Goal: Task Accomplishment & Management: Complete application form

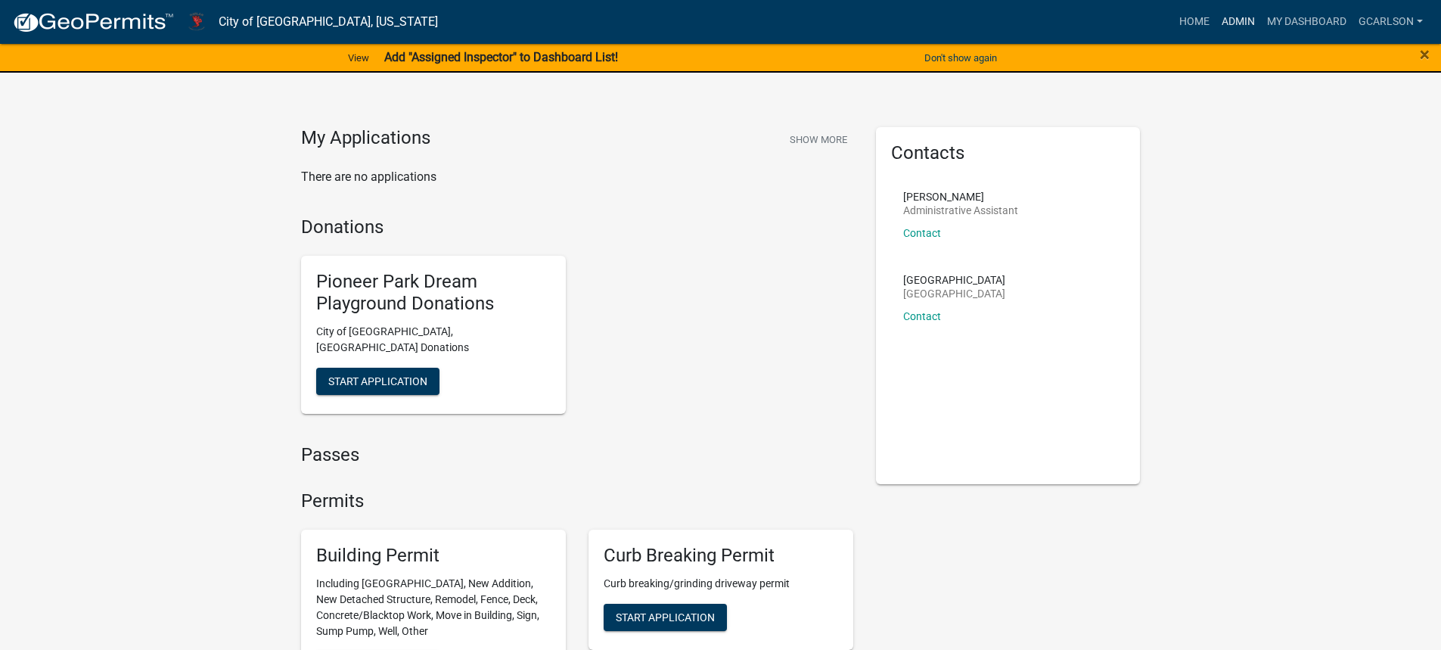
click at [1242, 20] on link "Admin" at bounding box center [1238, 22] width 45 height 29
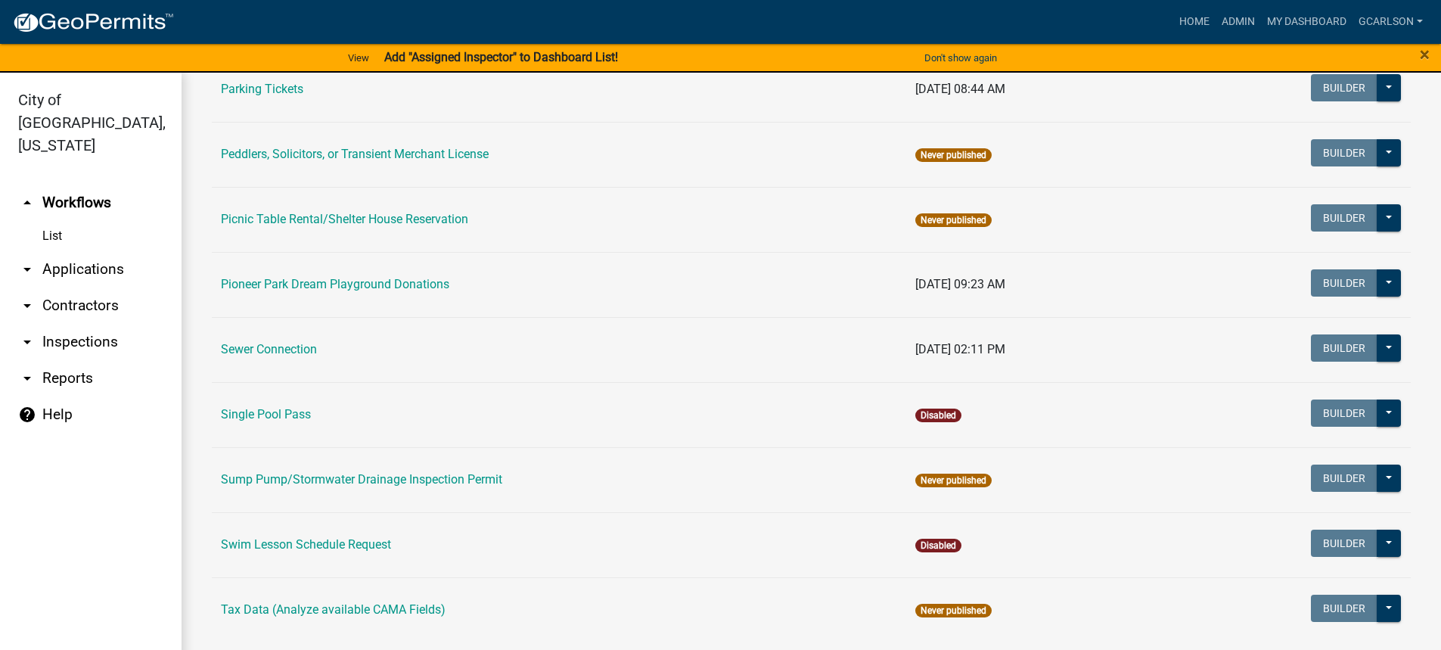
scroll to position [1096, 0]
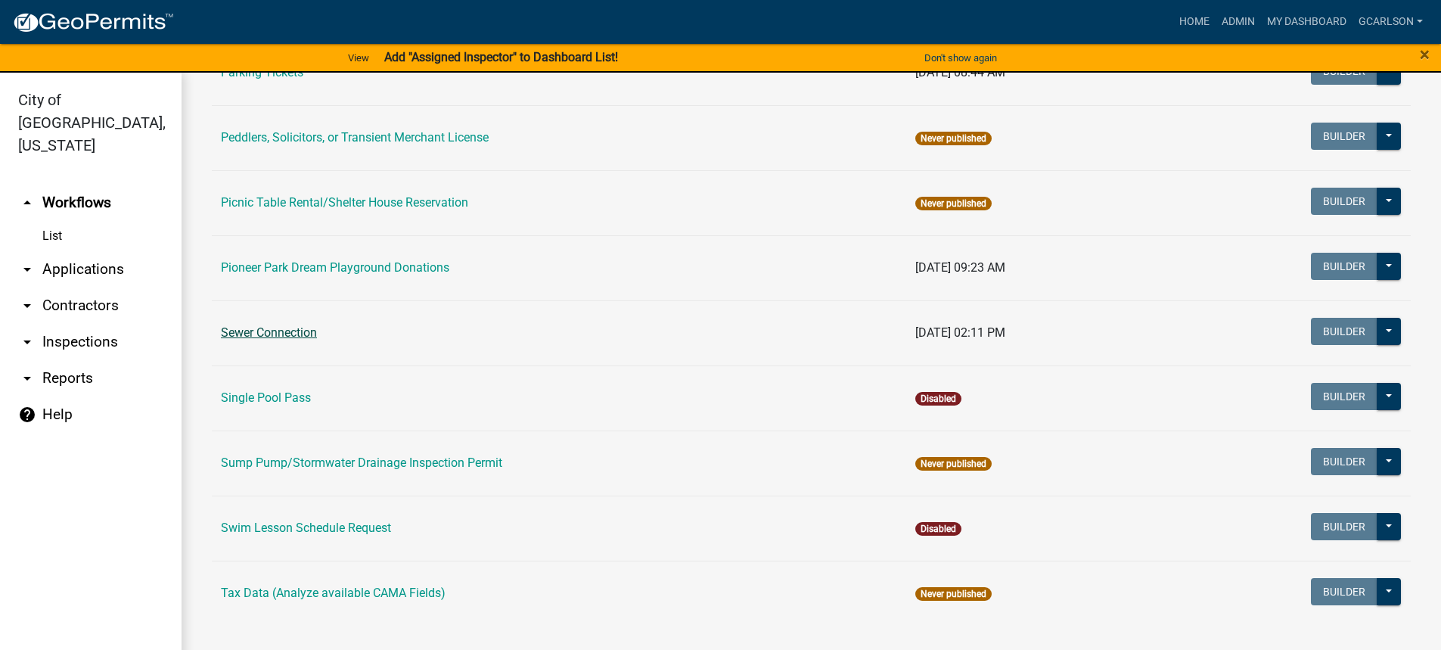
click at [302, 339] on link "Sewer Connection" at bounding box center [269, 332] width 96 height 14
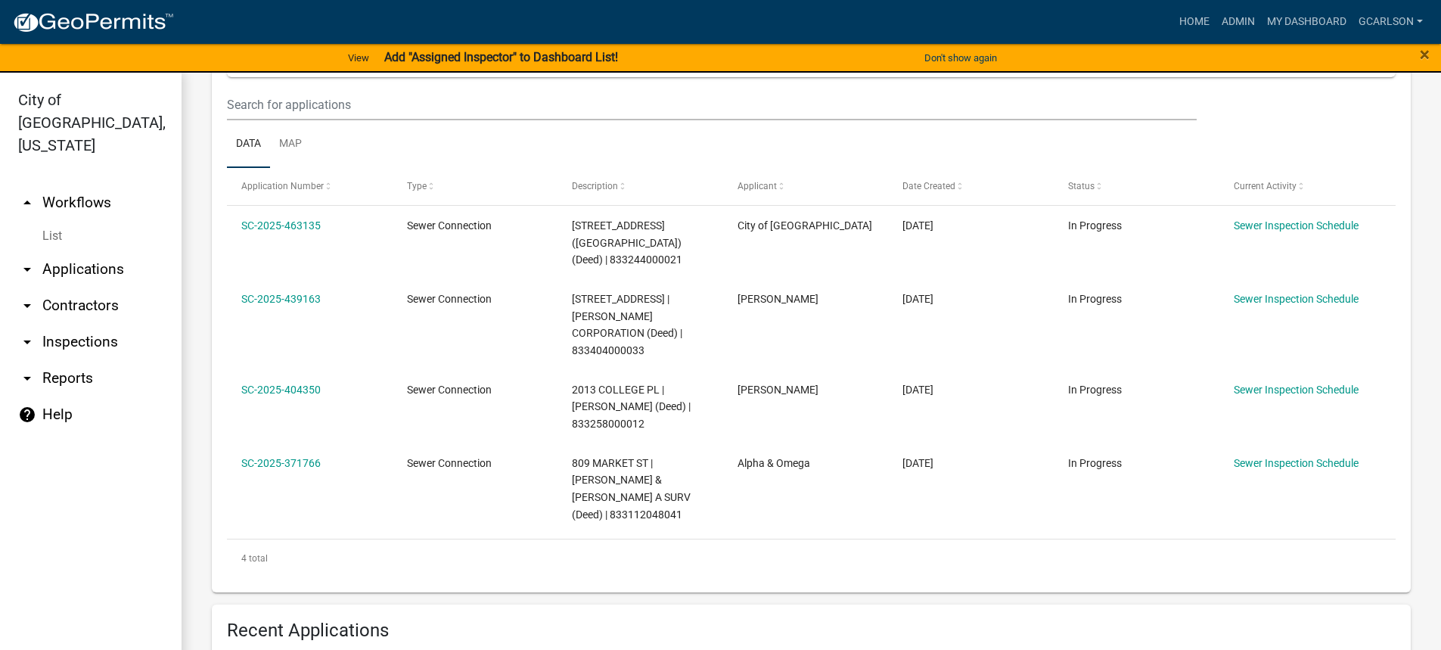
scroll to position [303, 0]
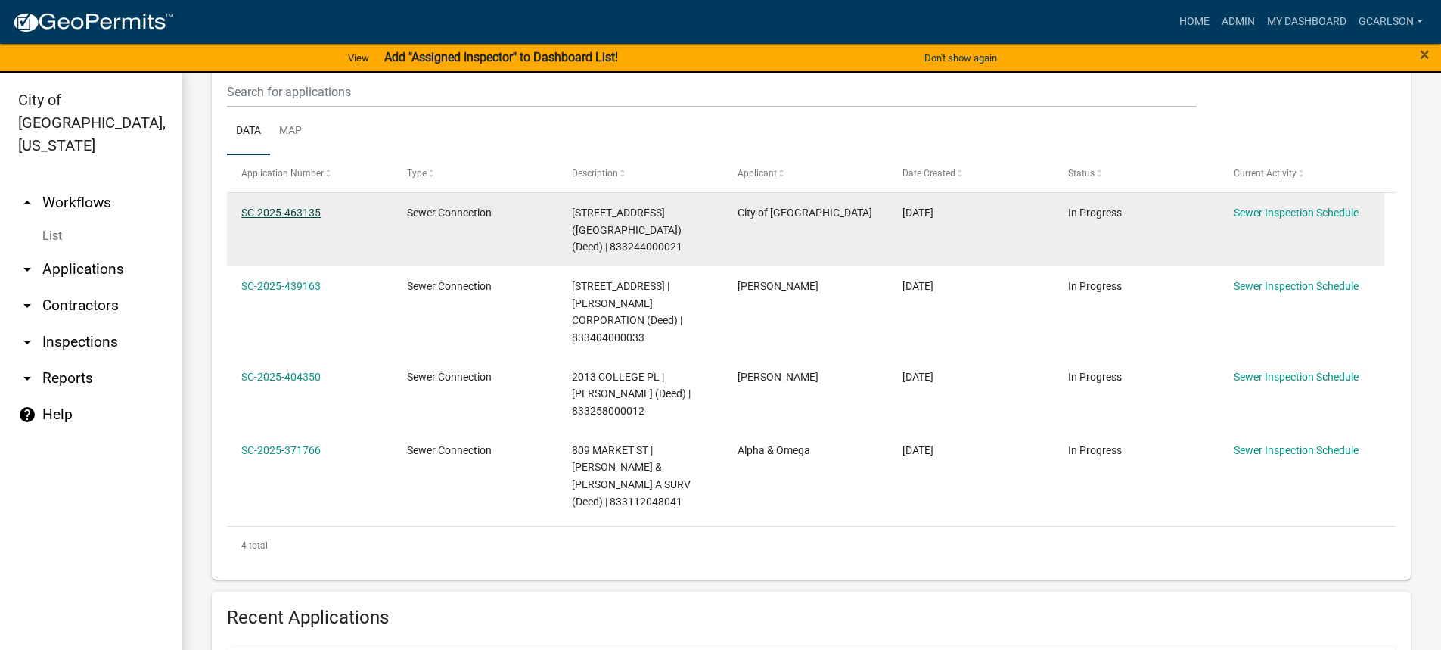
click at [296, 216] on link "SC-2025-463135" at bounding box center [280, 213] width 79 height 12
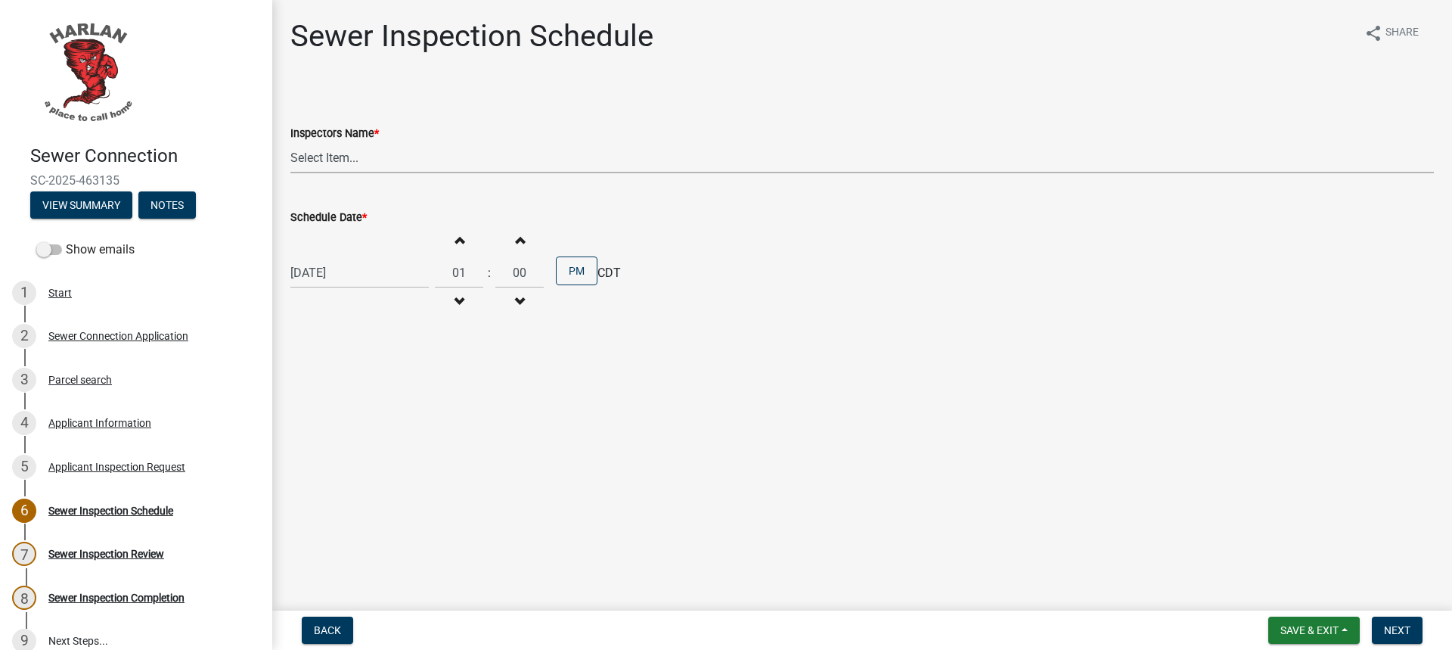
click at [320, 158] on select "Select Item... [PERSON_NAME] ([PERSON_NAME]) [PERSON_NAME] ([PERSON_NAME]) [PER…" at bounding box center [862, 157] width 1144 height 31
select select "4d687462-b2d6-4c25-b9b1-7d442cf21ea8"
click at [290, 142] on select "Select Item... [PERSON_NAME] ([PERSON_NAME]) [PERSON_NAME] ([PERSON_NAME]) [PER…" at bounding box center [862, 157] width 1144 height 31
click at [1335, 628] on span "Save & Exit" at bounding box center [1310, 630] width 58 height 12
click at [1290, 588] on button "Save & Exit" at bounding box center [1299, 591] width 121 height 36
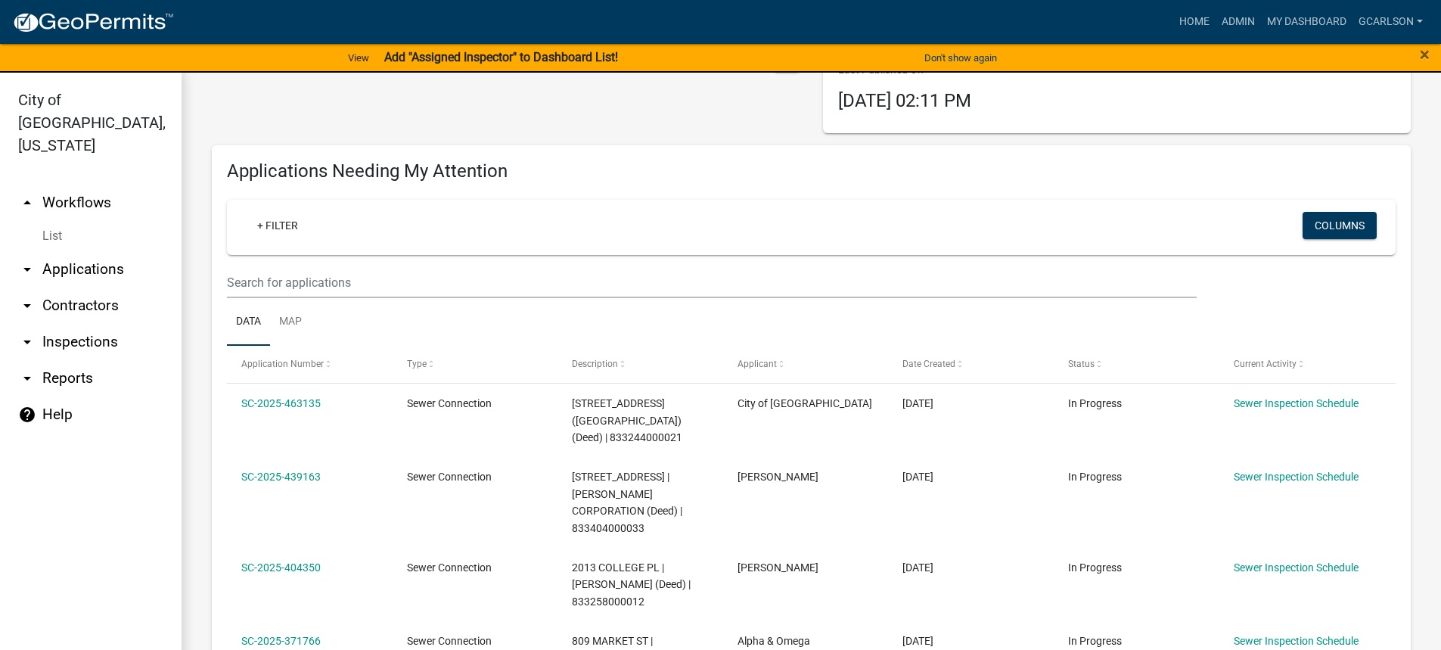
scroll to position [151, 0]
